Goal: Book appointment/travel/reservation

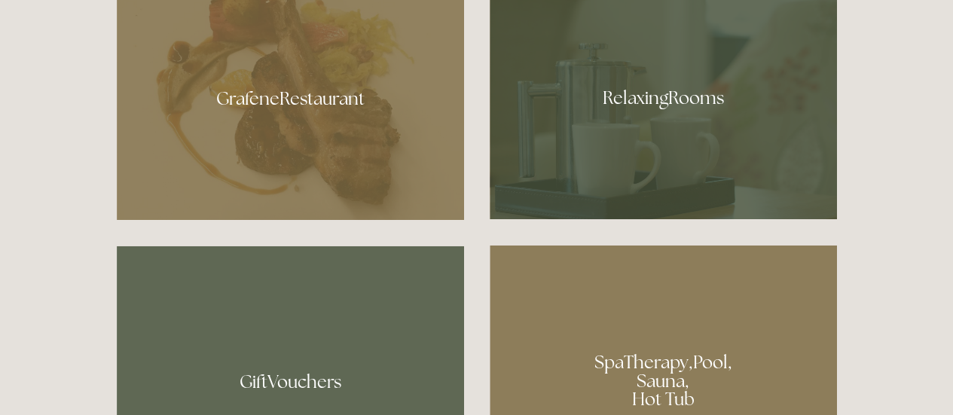
scroll to position [839, 0]
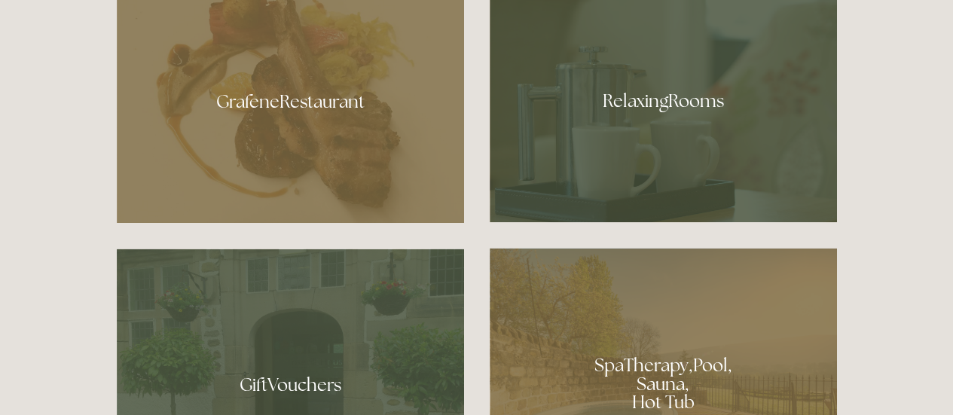
click at [562, 148] on div at bounding box center [663, 95] width 347 height 253
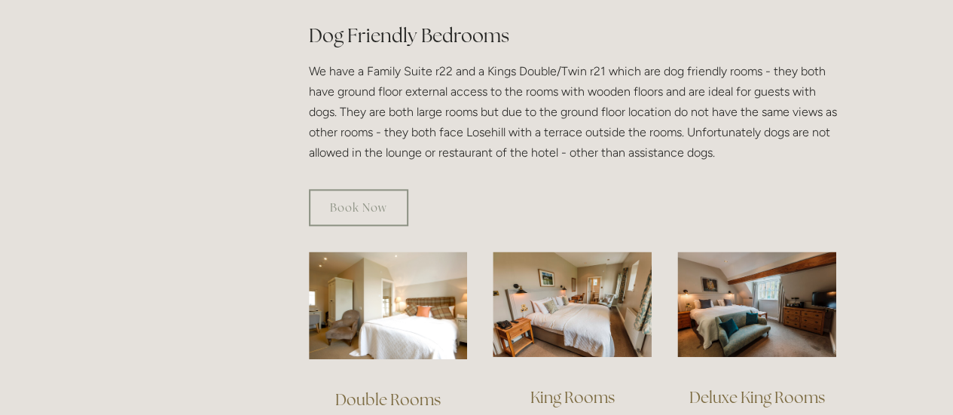
scroll to position [812, 0]
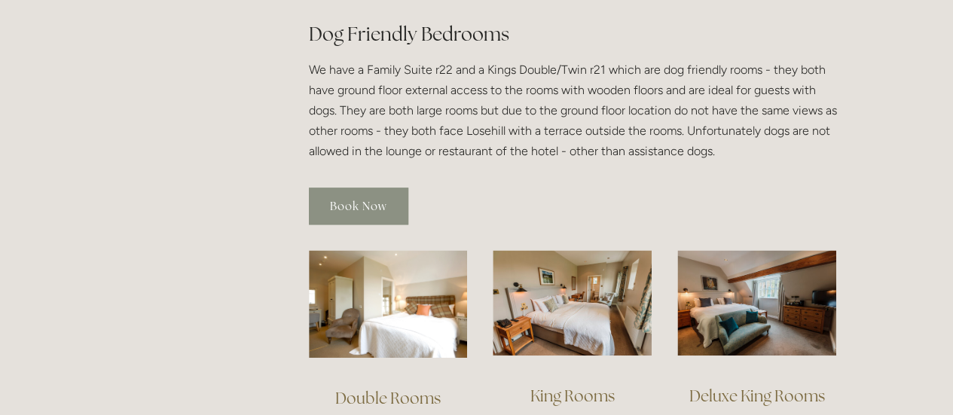
click at [374, 188] on link "Book Now" at bounding box center [358, 206] width 99 height 37
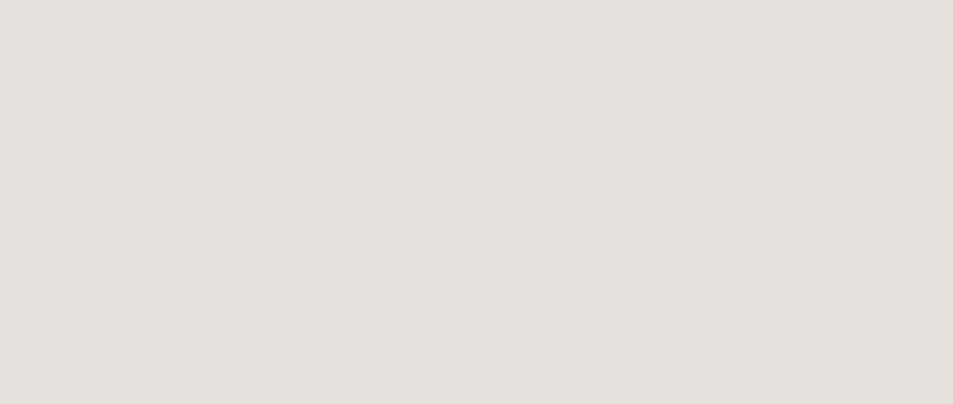
scroll to position [474, 0]
